Goal: Find specific page/section: Find specific page/section

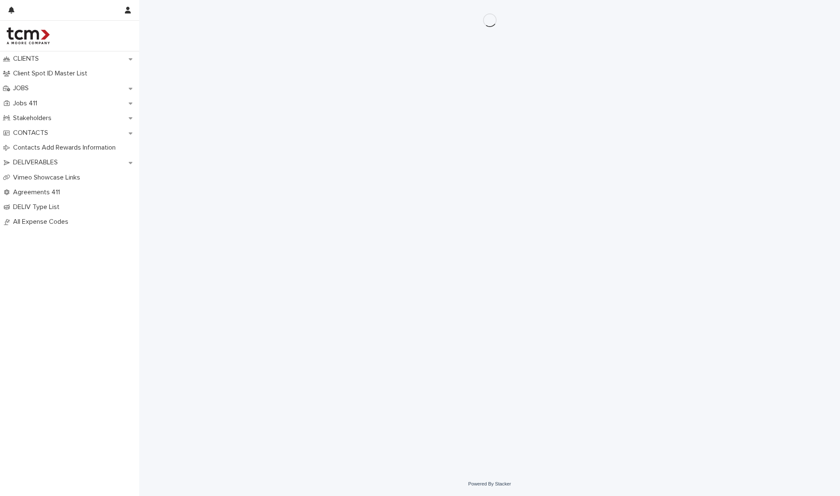
click at [90, 253] on div "CLIENTS Client Spot ID Master List JOBS Jobs 411 Stakeholders CONTACTS Contacts…" at bounding box center [69, 273] width 139 height 445
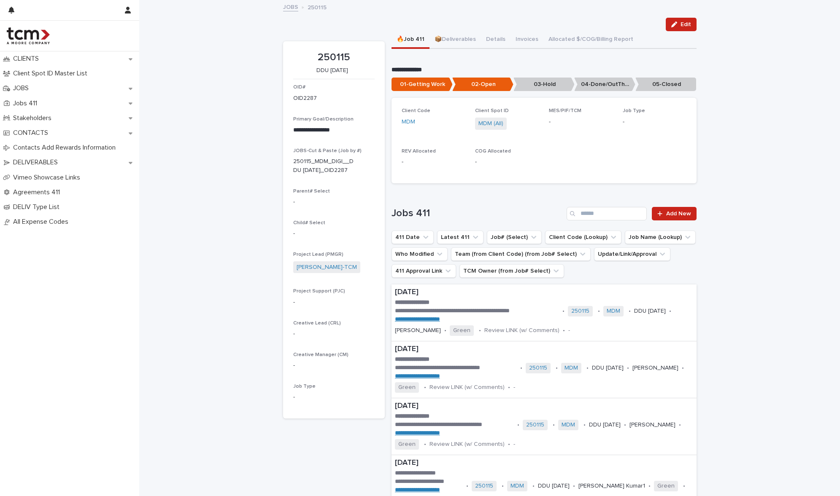
click at [288, 8] on link "JOBS" at bounding box center [290, 7] width 15 height 10
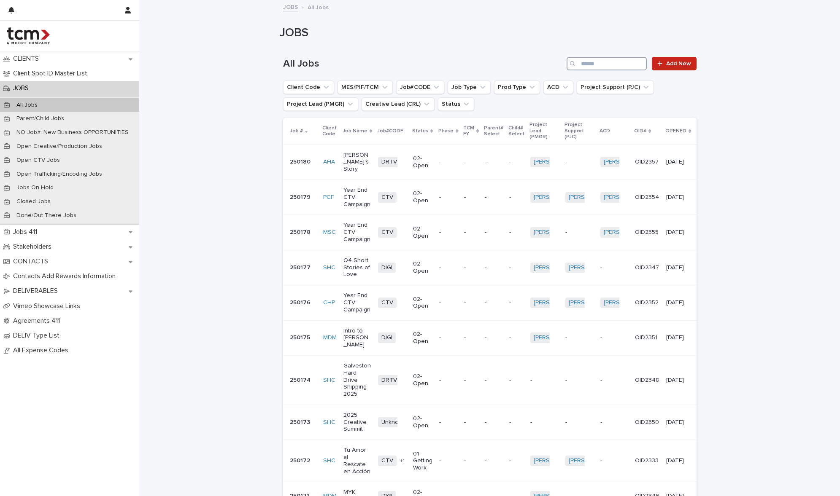
click at [606, 63] on input "Search" at bounding box center [606, 63] width 80 height 13
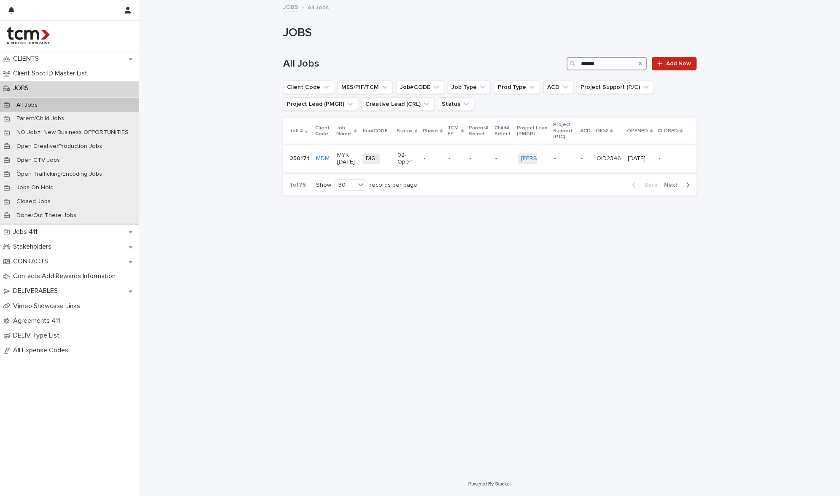
type input "******"
click at [411, 173] on td "02-Open" at bounding box center [407, 159] width 26 height 28
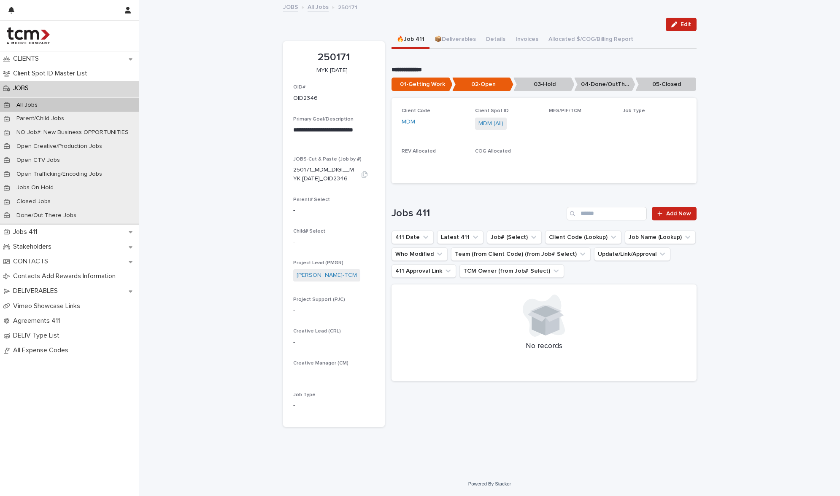
scroll to position [2, 0]
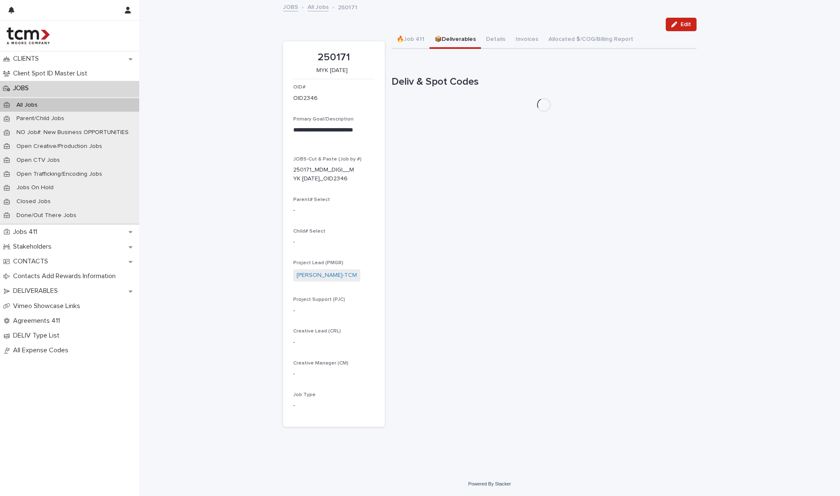
click at [455, 42] on button "📦Deliverables" at bounding box center [454, 40] width 51 height 18
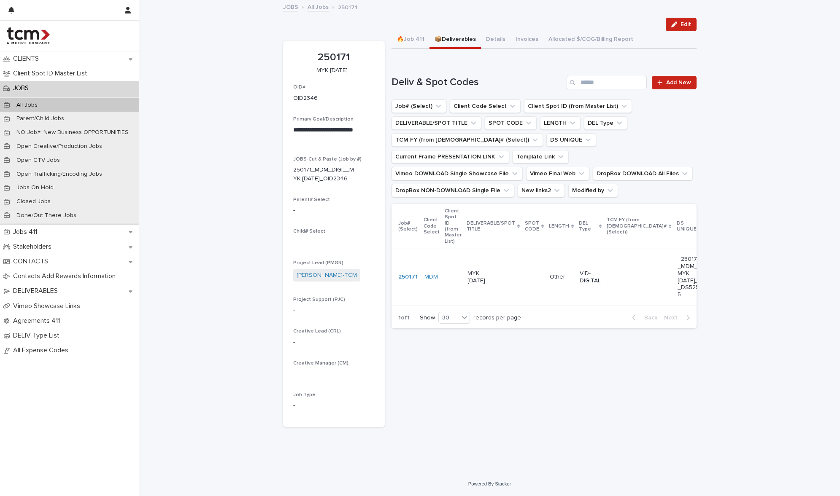
click at [487, 272] on div "MYK [DATE]" at bounding box center [492, 277] width 51 height 21
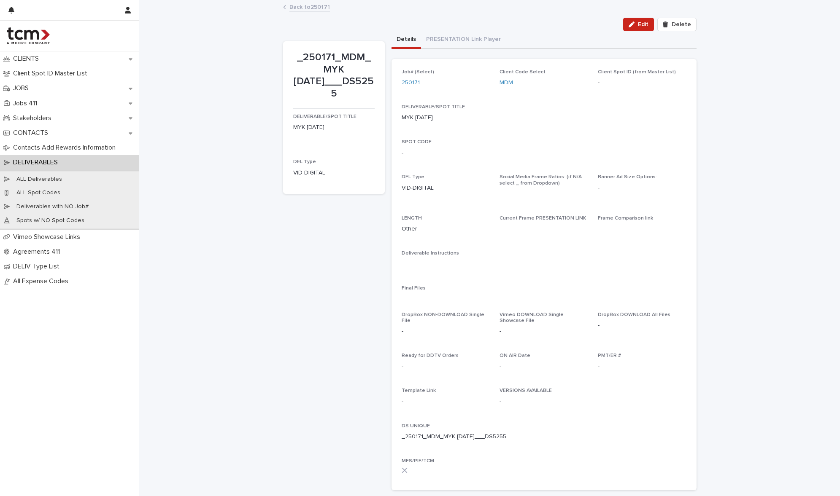
drag, startPoint x: 298, startPoint y: 57, endPoint x: 372, endPoint y: 81, distance: 78.0
click at [372, 81] on section "_250171_MDM_MYK [DATE]___DS5255 DELIVERABLE/SPOT TITLE MYK [DATE] DEL Type VID-…" at bounding box center [334, 117] width 102 height 153
copy p "250171_MDM_MYK [DATE]___DS5255"
click at [318, 123] on p "MYK [DATE]" at bounding box center [333, 127] width 81 height 9
click at [317, 8] on link "Back to 250171" at bounding box center [309, 7] width 40 height 10
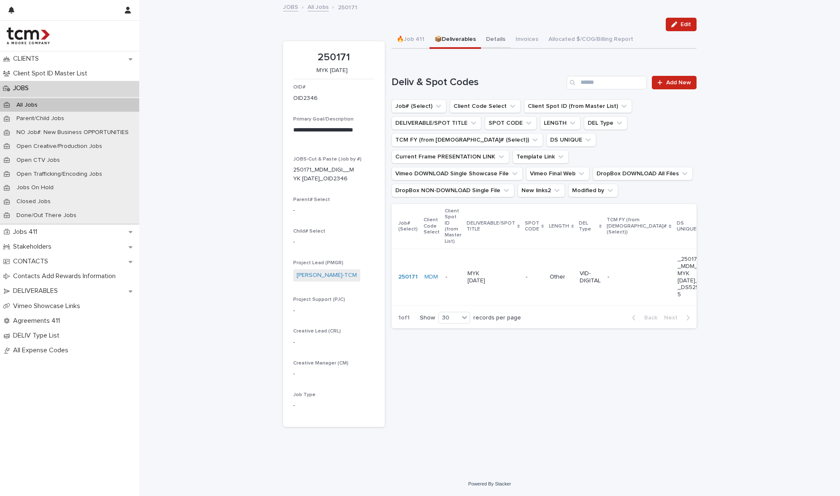
click at [485, 40] on button "Details" at bounding box center [496, 40] width 30 height 18
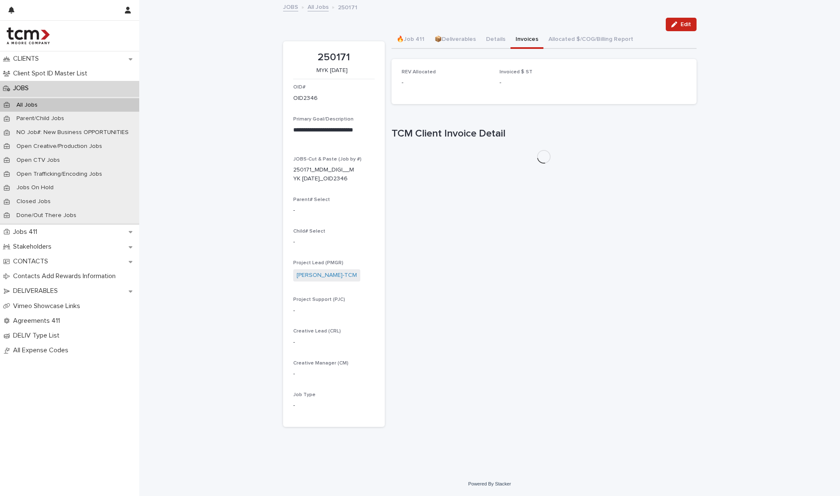
click at [520, 46] on button "Invoices" at bounding box center [526, 40] width 33 height 18
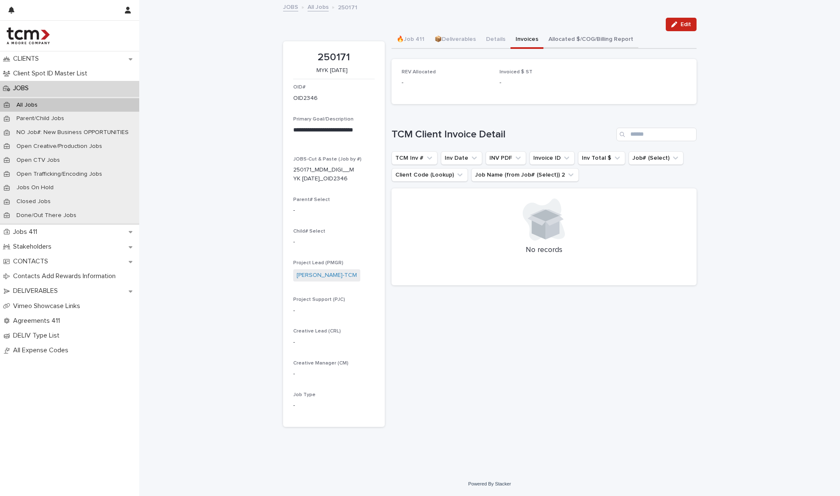
click at [565, 40] on button "Allocated $/COG/Billing Report" at bounding box center [590, 40] width 95 height 18
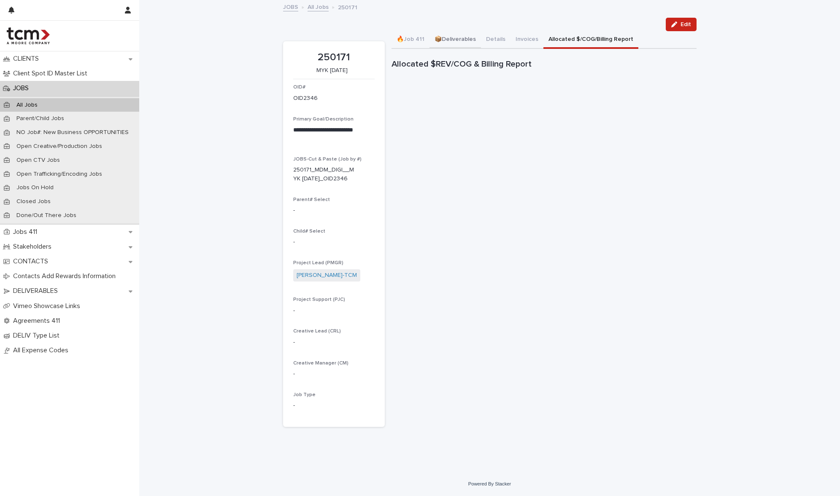
click at [452, 38] on button "📦Deliverables" at bounding box center [454, 40] width 51 height 18
